Goal: Information Seeking & Learning: Check status

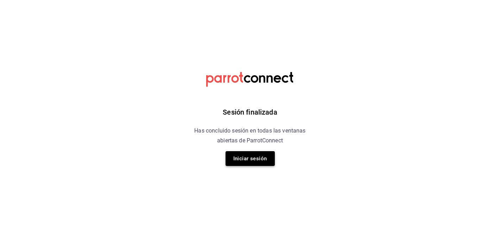
click at [255, 157] on button "Iniciar sesión" at bounding box center [250, 158] width 49 height 15
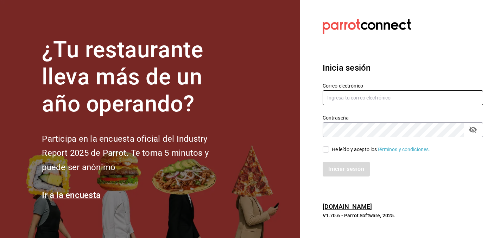
click at [348, 97] on input "text" at bounding box center [403, 97] width 161 height 15
type input "christy.ponce95@hotmail.com"
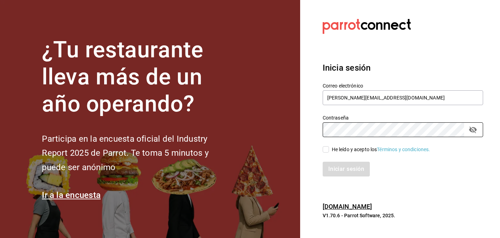
click at [348, 151] on div "He leído y acepto los Términos y condiciones." at bounding box center [381, 149] width 99 height 7
click at [329, 151] on input "He leído y acepto los Términos y condiciones." at bounding box center [326, 149] width 6 height 6
checkbox input "true"
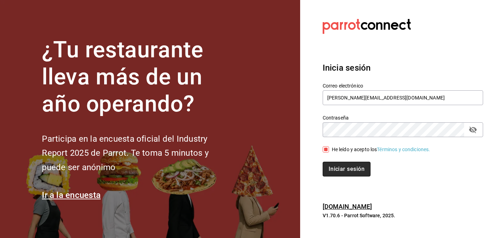
click at [342, 170] on button "Iniciar sesión" at bounding box center [347, 169] width 48 height 15
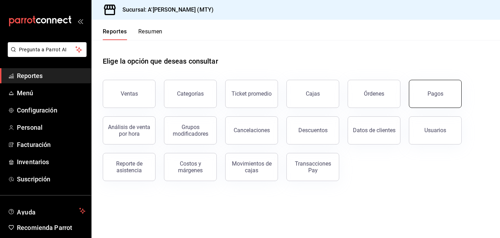
click at [441, 100] on button "Pagos" at bounding box center [435, 94] width 53 height 28
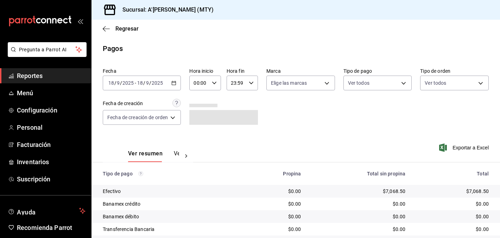
click at [176, 86] on div "2025-09-18 18 / 9 / 2025 - 2025-09-18 18 / 9 / 2025" at bounding box center [142, 83] width 78 height 15
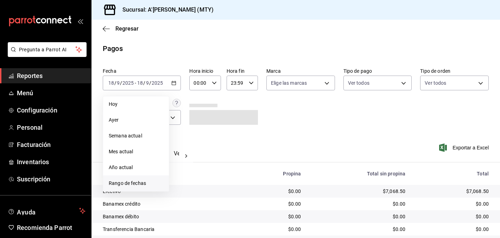
click at [135, 186] on span "Rango de fechas" at bounding box center [136, 183] width 55 height 7
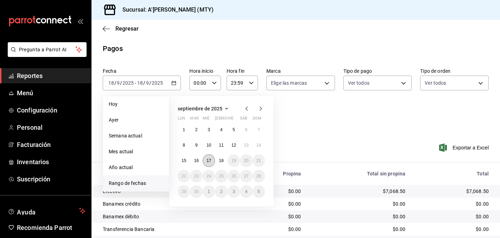
click at [212, 161] on button "17" at bounding box center [209, 161] width 12 height 13
click at [209, 161] on abbr "17" at bounding box center [209, 160] width 5 height 5
click at [209, 161] on div "Ver resumen Ver pagos Exportar a Excel" at bounding box center [296, 151] width 409 height 37
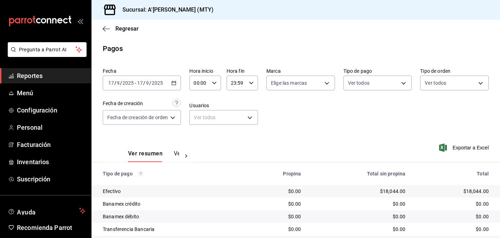
scroll to position [34, 0]
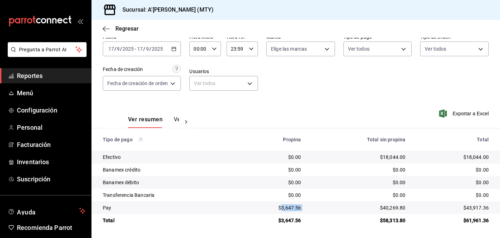
drag, startPoint x: 283, startPoint y: 208, endPoint x: 316, endPoint y: 208, distance: 33.5
click at [316, 208] on tr "Pay $3,647.56 $40,269.80 $43,917.36" at bounding box center [296, 208] width 409 height 13
copy div "3,647.56"
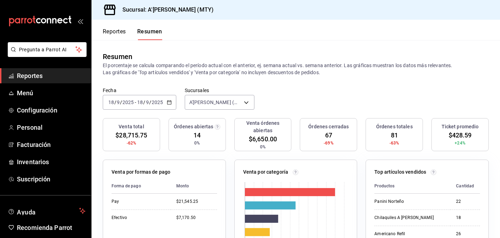
click at [45, 79] on span "Reportes" at bounding box center [51, 76] width 69 height 10
click at [50, 77] on span "Reportes" at bounding box center [51, 76] width 69 height 10
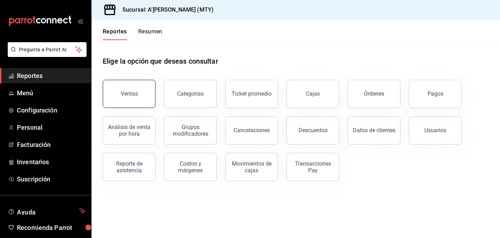
click at [141, 106] on button "Ventas" at bounding box center [129, 94] width 53 height 28
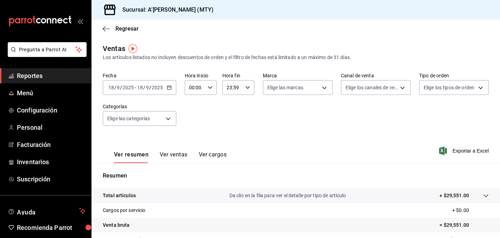
click at [170, 89] on \(Stroke\) "button" at bounding box center [169, 88] width 4 height 4
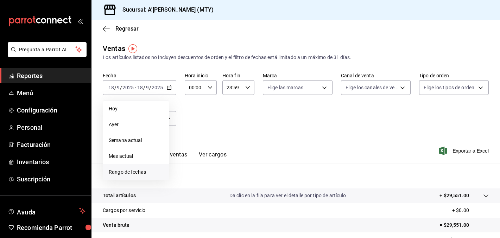
click at [132, 166] on li "Rango de fechas" at bounding box center [136, 172] width 66 height 16
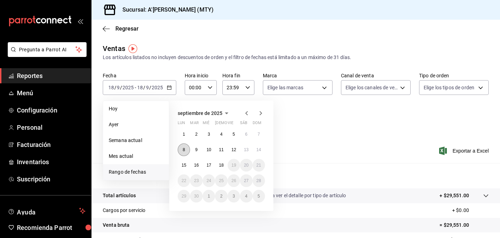
click at [186, 151] on button "8" at bounding box center [184, 150] width 12 height 13
click at [184, 165] on abbr "15" at bounding box center [184, 165] width 5 height 5
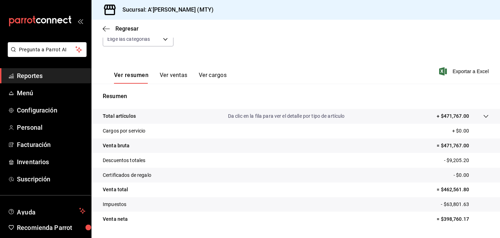
click at [177, 73] on button "Ver ventas" at bounding box center [174, 78] width 28 height 12
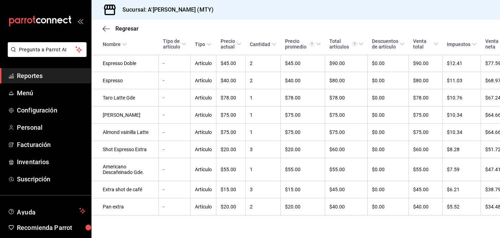
scroll to position [3470, 0]
